Goal: Task Accomplishment & Management: Use online tool/utility

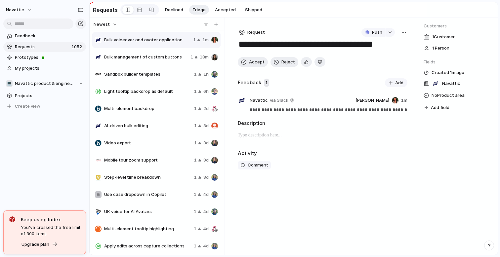
click at [402, 32] on div "button" at bounding box center [403, 32] width 5 height 5
click at [402, 32] on div "Copy link Merge Move to [GEOGRAPHIC_DATA]" at bounding box center [250, 128] width 500 height 257
